Goal: Task Accomplishment & Management: Complete application form

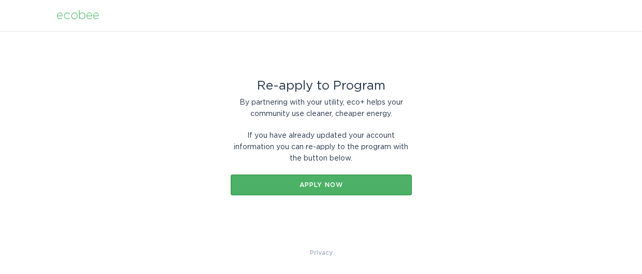
click at [294, 185] on div "Apply now" at bounding box center [321, 185] width 171 height 6
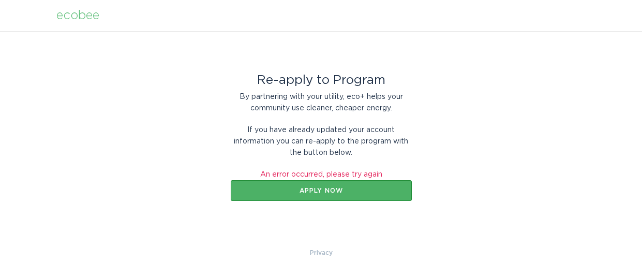
click at [304, 194] on button "Apply now" at bounding box center [321, 190] width 181 height 21
